Goal: Task Accomplishment & Management: Manage account settings

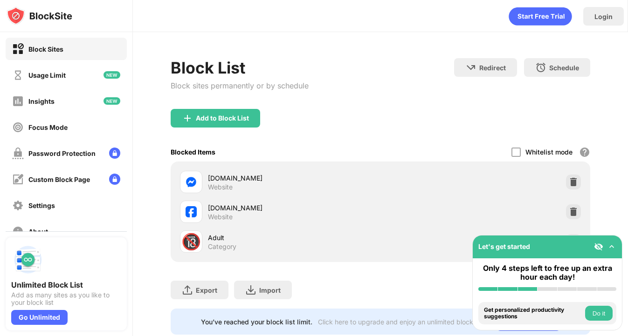
scroll to position [24, 0]
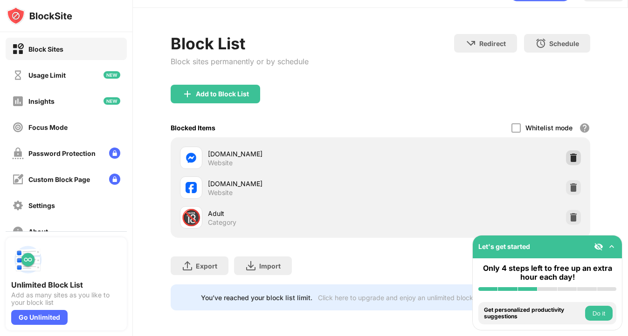
click at [576, 158] on img at bounding box center [573, 157] width 9 height 9
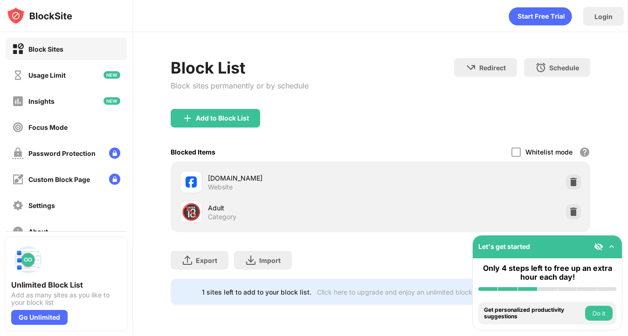
scroll to position [0, 0]
